Goal: Check status: Check status

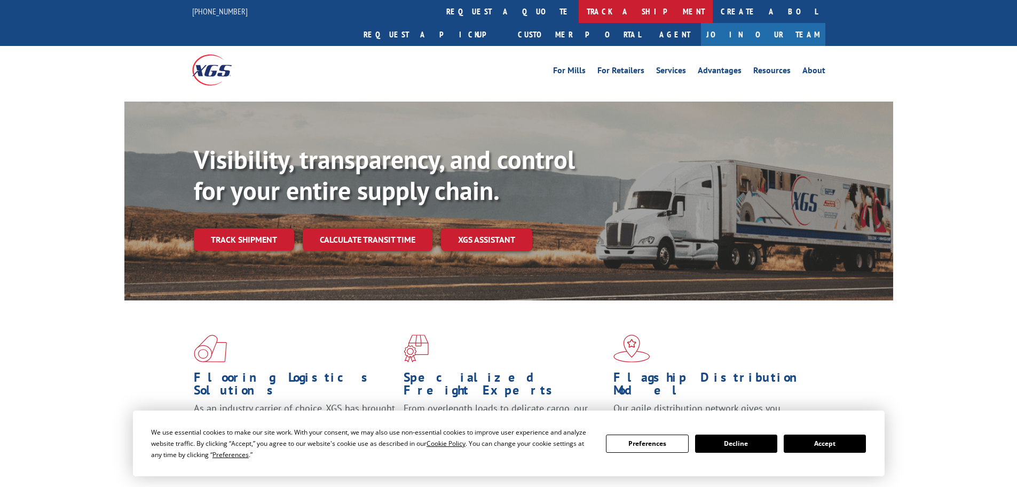
click at [579, 12] on link "track a shipment" at bounding box center [646, 11] width 134 height 23
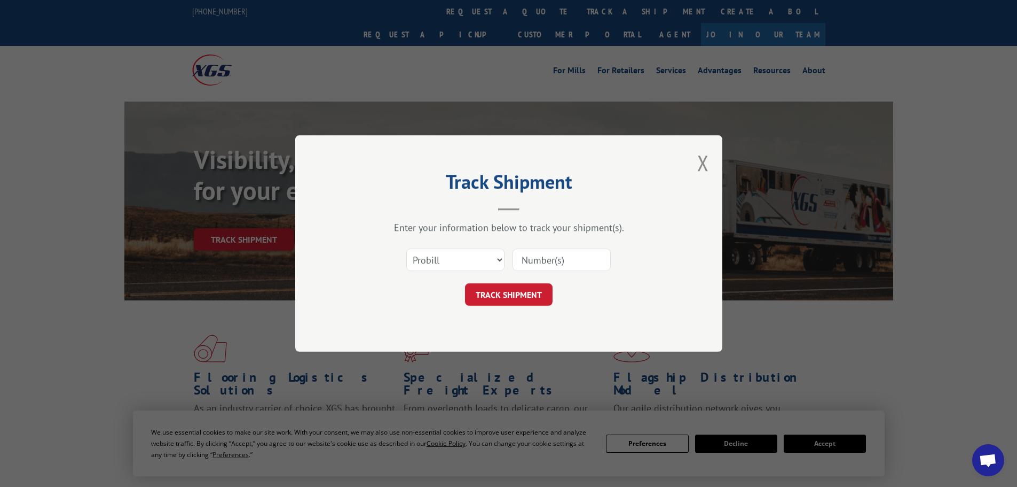
click at [539, 262] on input at bounding box center [562, 259] width 98 height 22
paste input "018955251003"
type input "018955251003"
click button "TRACK SHIPMENT" at bounding box center [509, 294] width 88 height 22
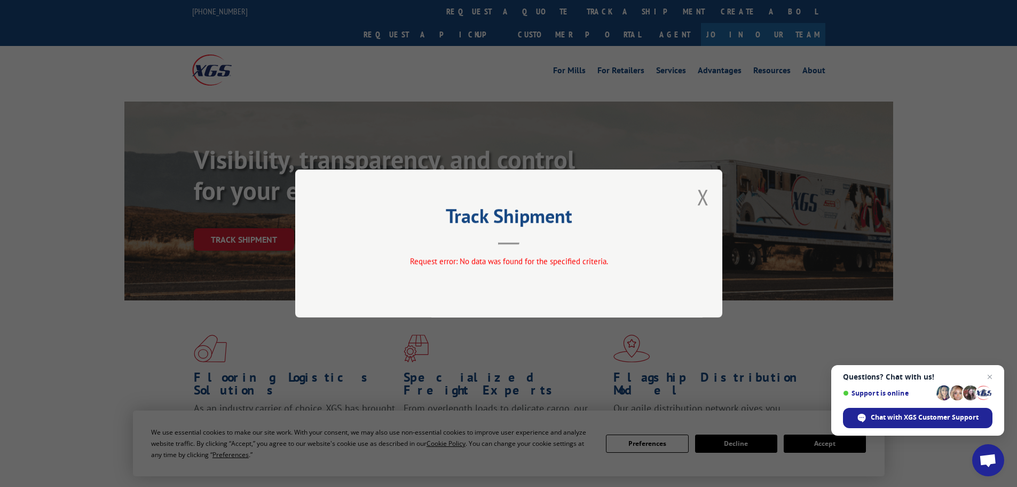
click at [461, 90] on div "Track Shipment Request error: No data was found for the specified criteria." at bounding box center [508, 243] width 1017 height 487
click at [704, 197] on button "Close modal" at bounding box center [703, 197] width 12 height 28
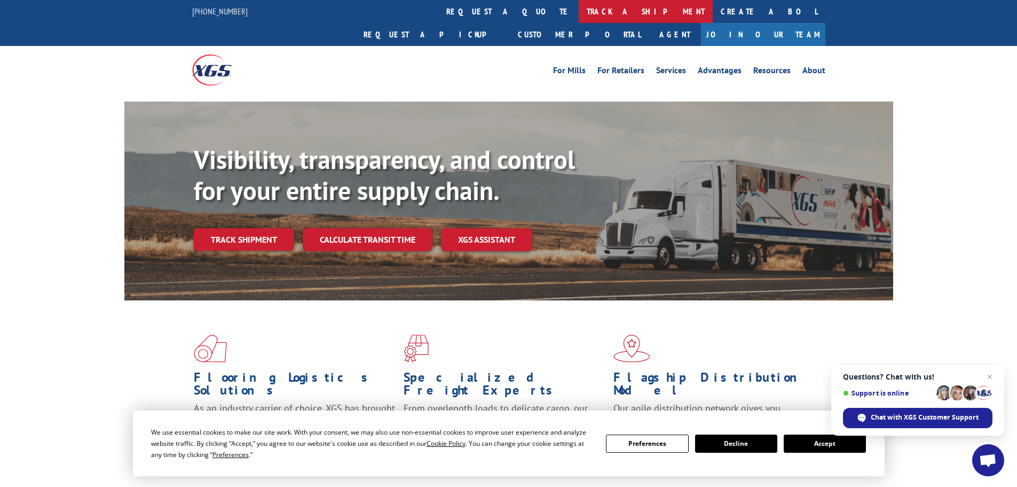
click at [579, 8] on link "track a shipment" at bounding box center [646, 11] width 134 height 23
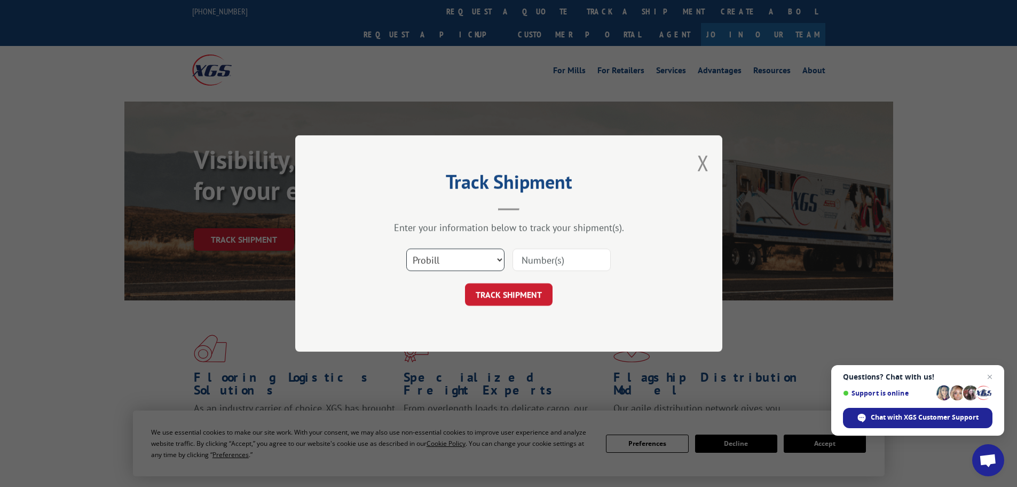
click at [457, 258] on select "Select category... Probill BOL PO" at bounding box center [455, 259] width 98 height 22
select select "po"
click at [406, 248] on select "Select category... Probill BOL PO" at bounding box center [455, 259] width 98 height 22
click at [544, 252] on input at bounding box center [562, 259] width 98 height 22
paste input "42502921"
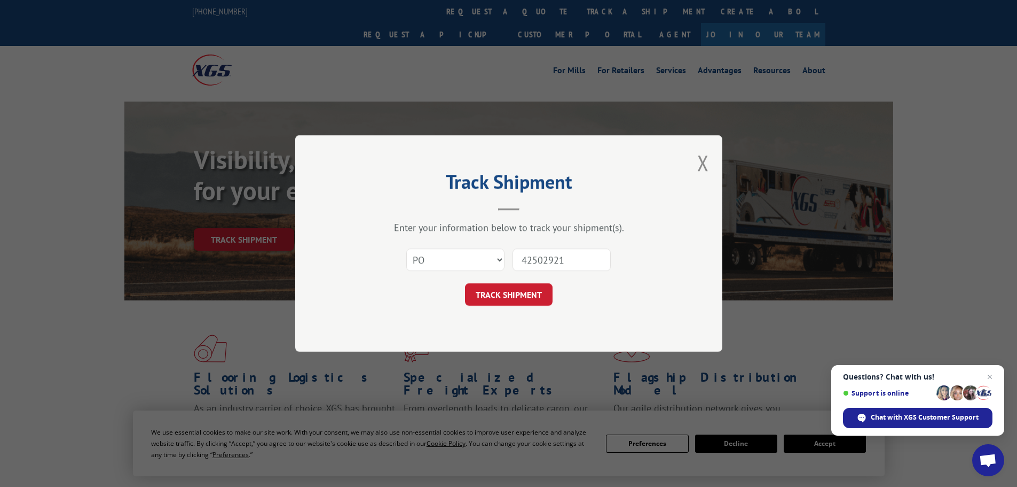
type input "42502921"
click at [465, 283] on button "TRACK SHIPMENT" at bounding box center [509, 294] width 88 height 22
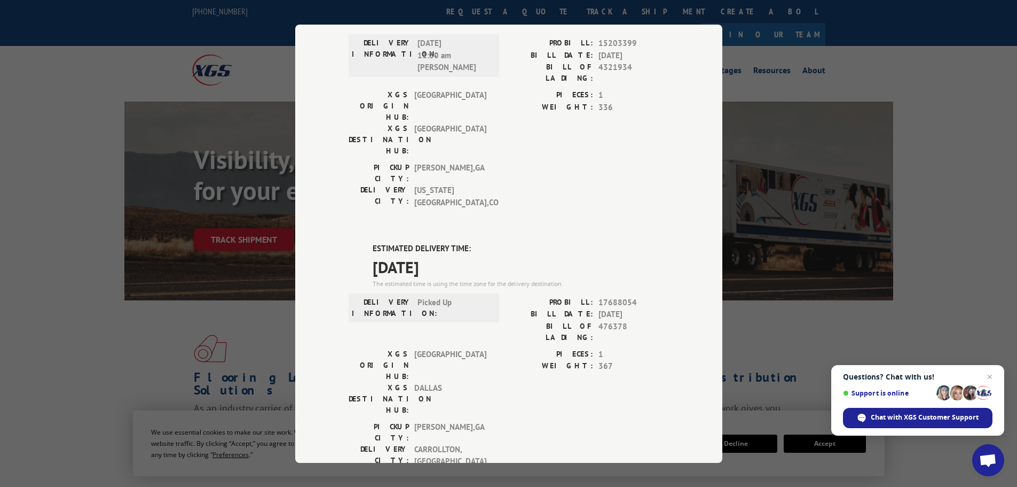
scroll to position [107, 0]
click at [617, 318] on span "476378" at bounding box center [634, 329] width 70 height 22
click at [629, 294] on span "17688054" at bounding box center [634, 300] width 70 height 12
click at [625, 294] on span "17688054" at bounding box center [634, 300] width 70 height 12
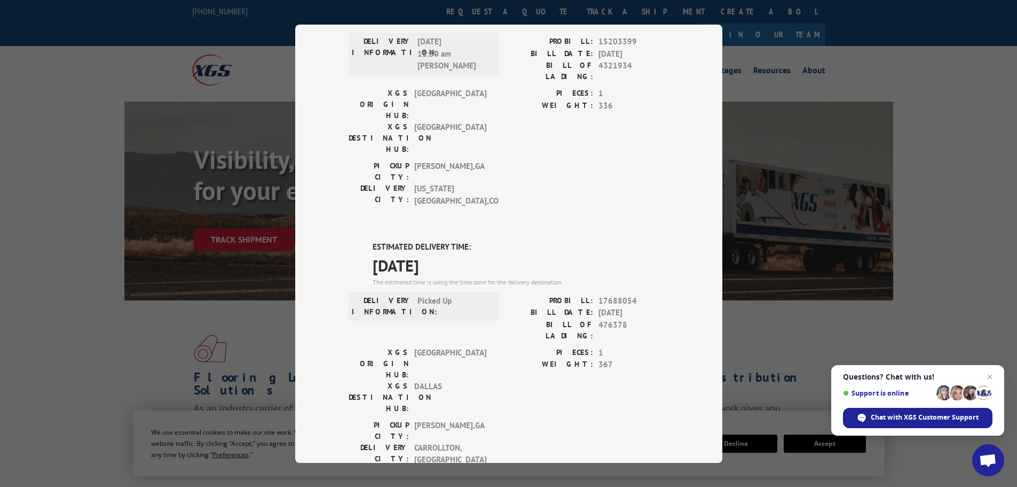
click at [618, 307] on span "[DATE]" at bounding box center [634, 313] width 70 height 12
click at [620, 294] on span "17688054" at bounding box center [634, 300] width 70 height 12
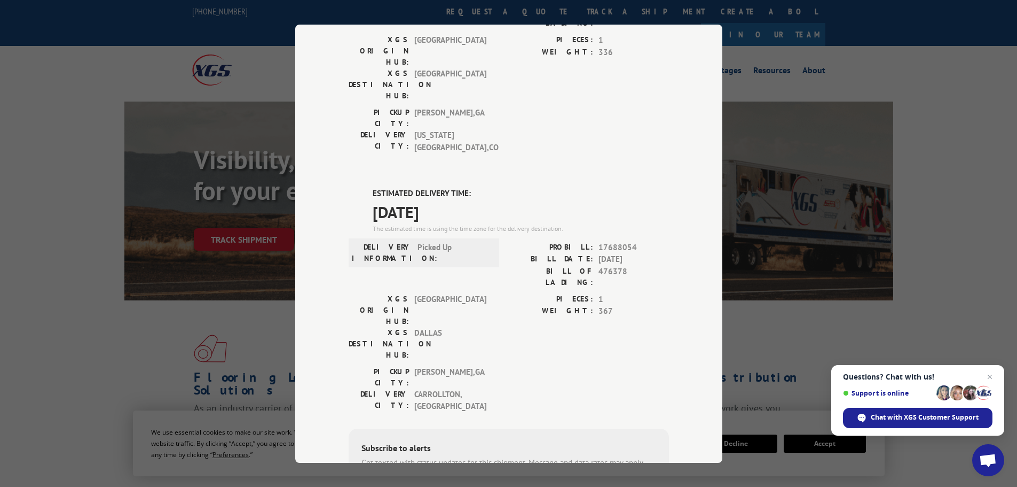
click at [608, 241] on span "17688054" at bounding box center [634, 247] width 70 height 12
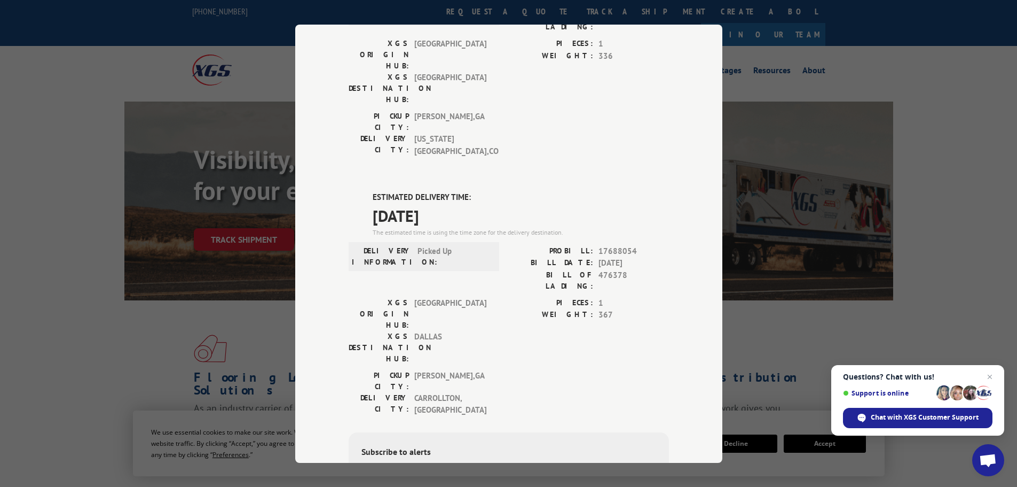
scroll to position [214, 0]
